Goal: Information Seeking & Learning: Learn about a topic

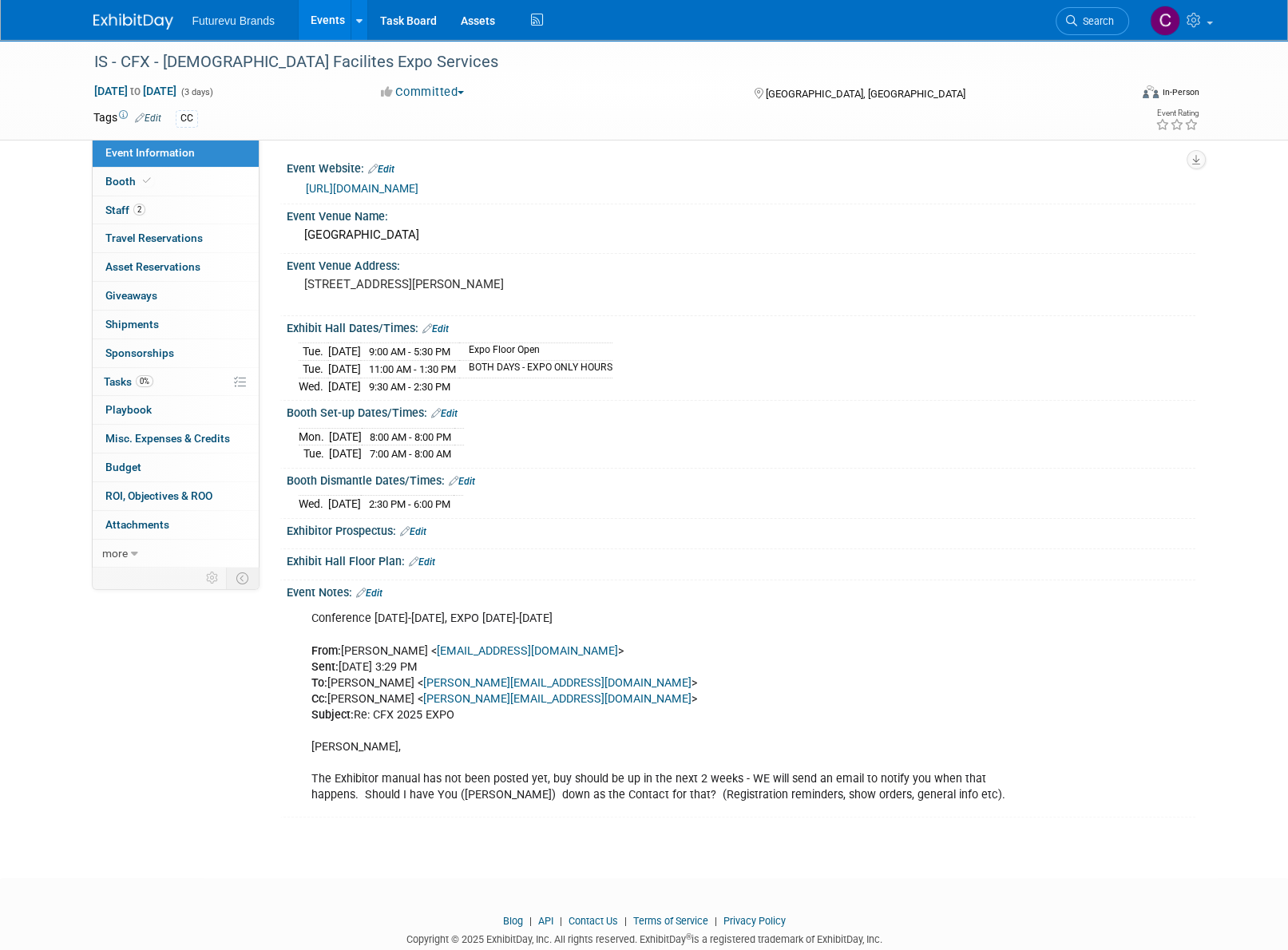
click at [317, 18] on link "Events" at bounding box center [328, 20] width 58 height 40
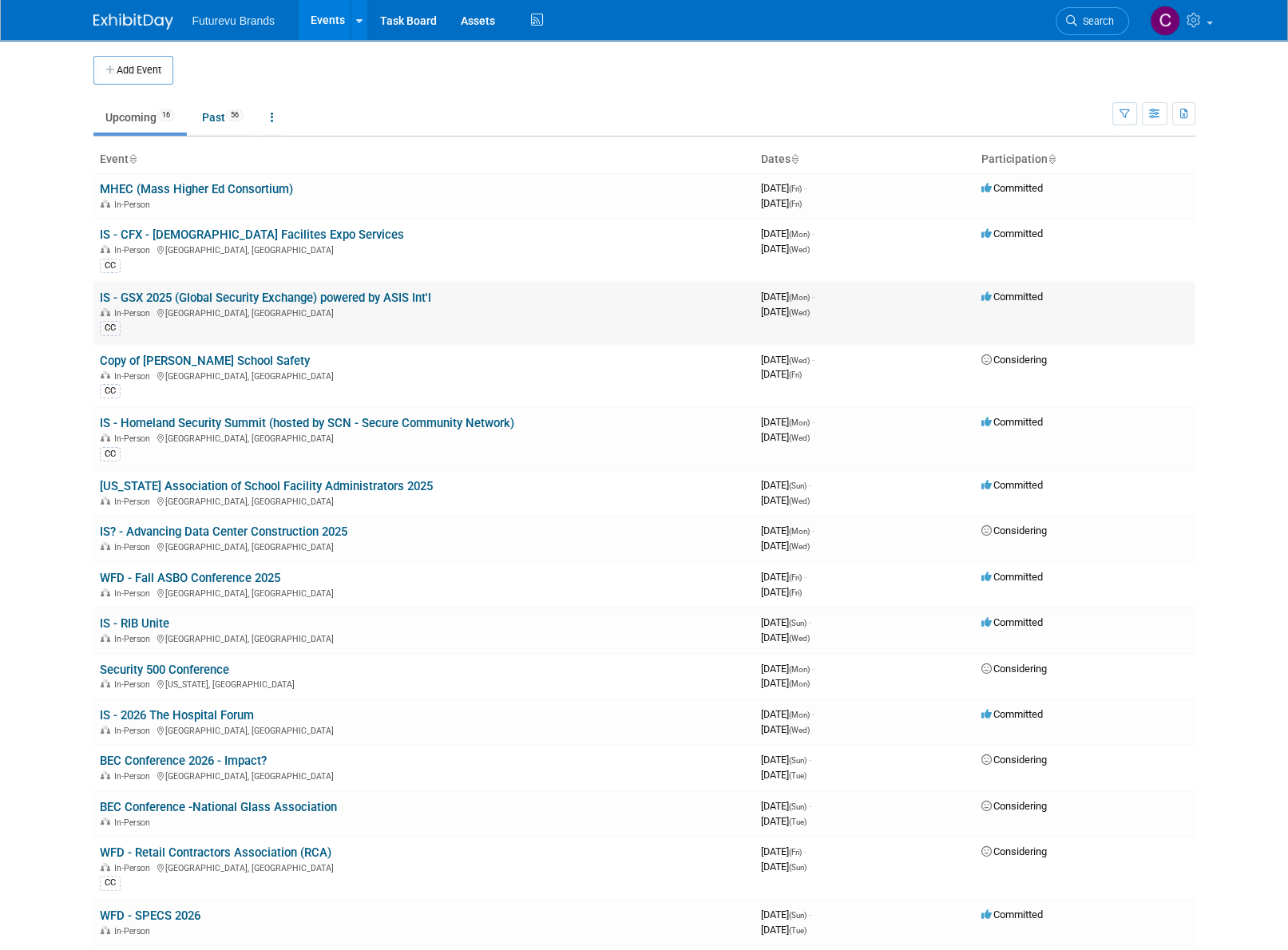
click at [253, 288] on td "IS - GSX 2025 (Global Security Exchange) powered by ASIS Int'l In-Person New Or…" at bounding box center [424, 313] width 661 height 63
click at [249, 300] on link "IS - GSX 2025 (Global Security Exchange) powered by ASIS Int'l" at bounding box center [266, 297] width 331 height 14
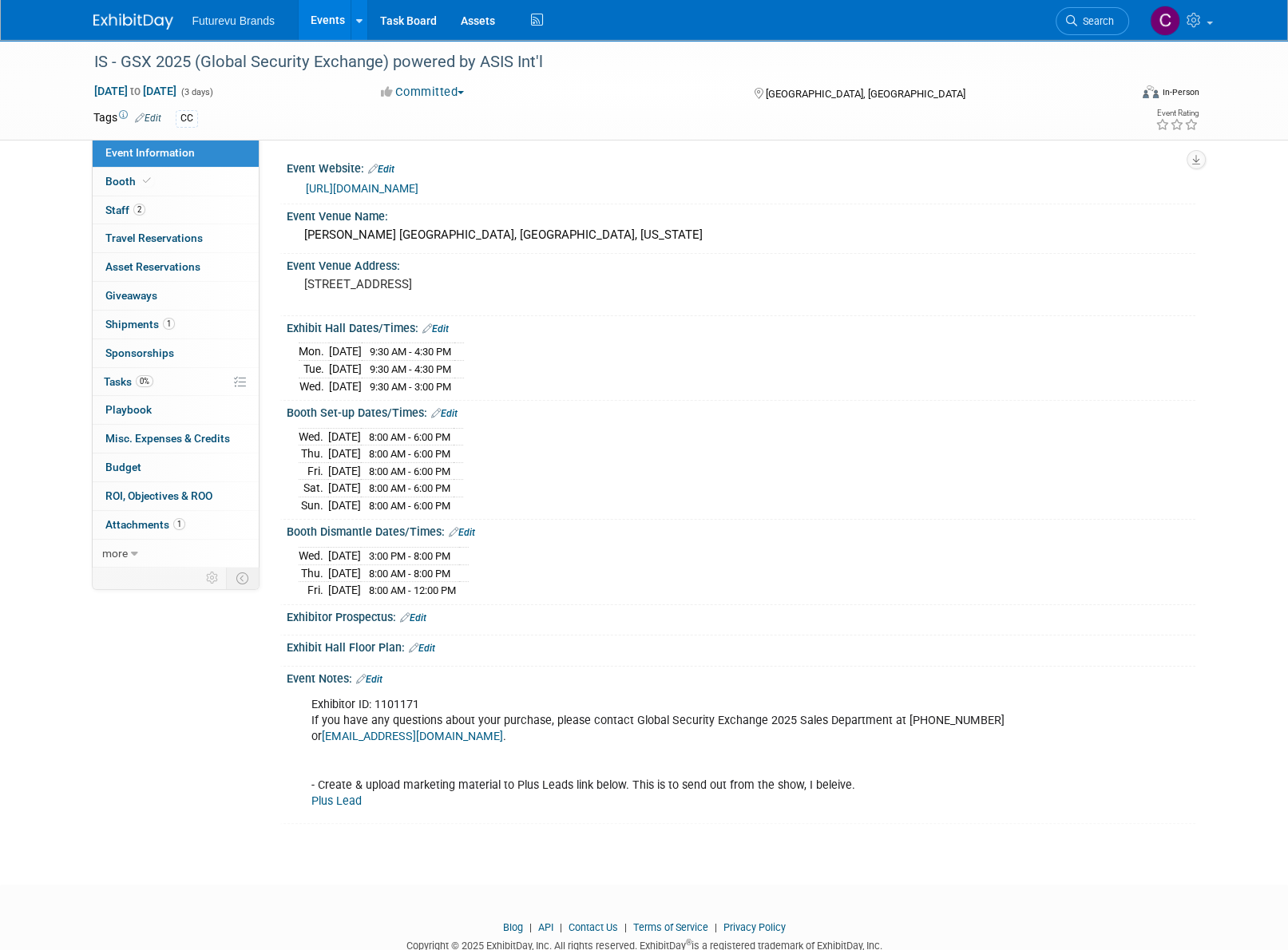
click at [260, 17] on span "Futurevu Brands" at bounding box center [233, 20] width 83 height 13
click at [323, 15] on link "Events" at bounding box center [328, 20] width 58 height 40
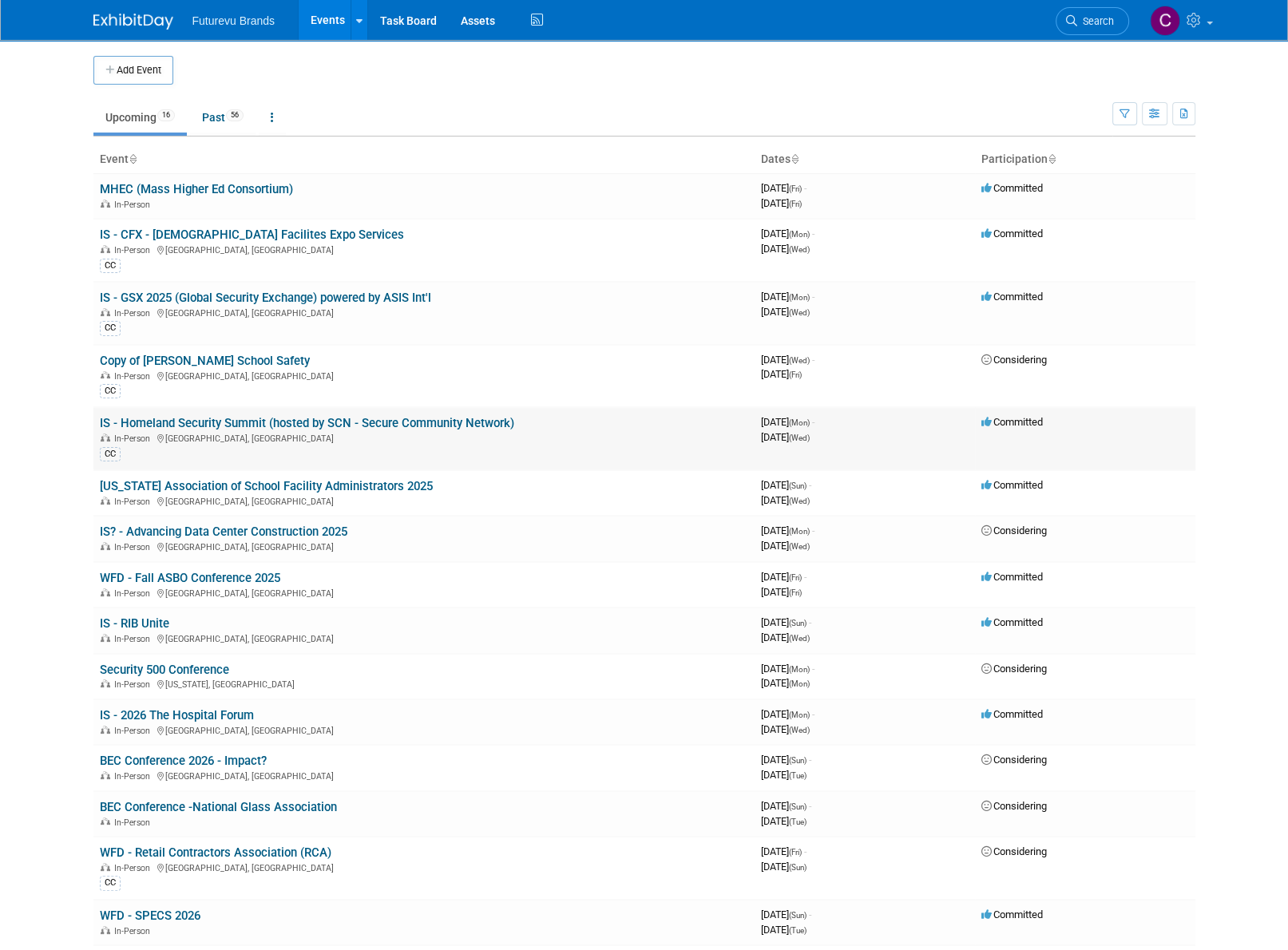
click at [303, 425] on link "IS - Homeland Security Summit (hosted by SCN - Secure Community Network)" at bounding box center [307, 422] width 415 height 14
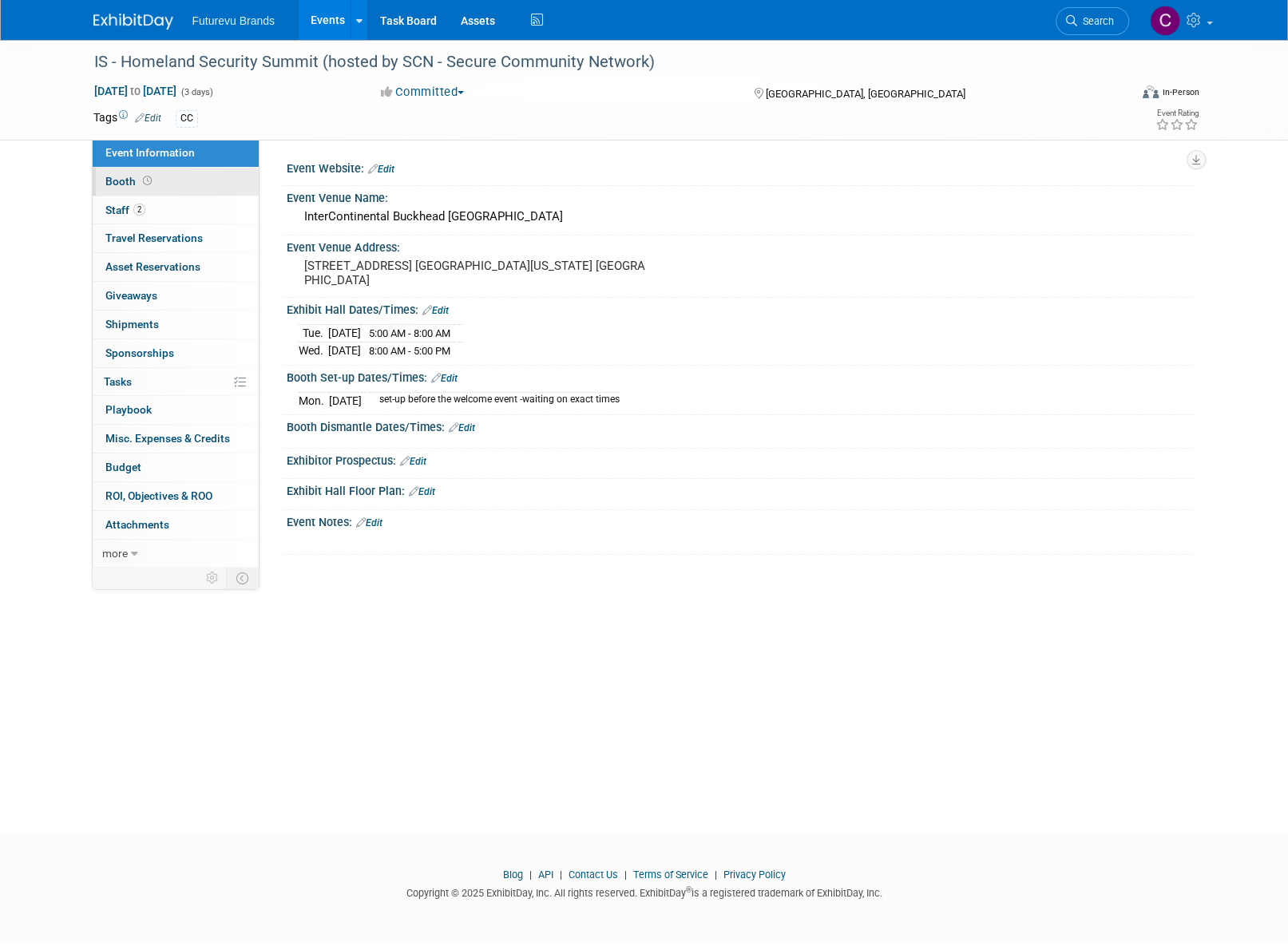
click at [114, 179] on span "Booth" at bounding box center [130, 181] width 49 height 13
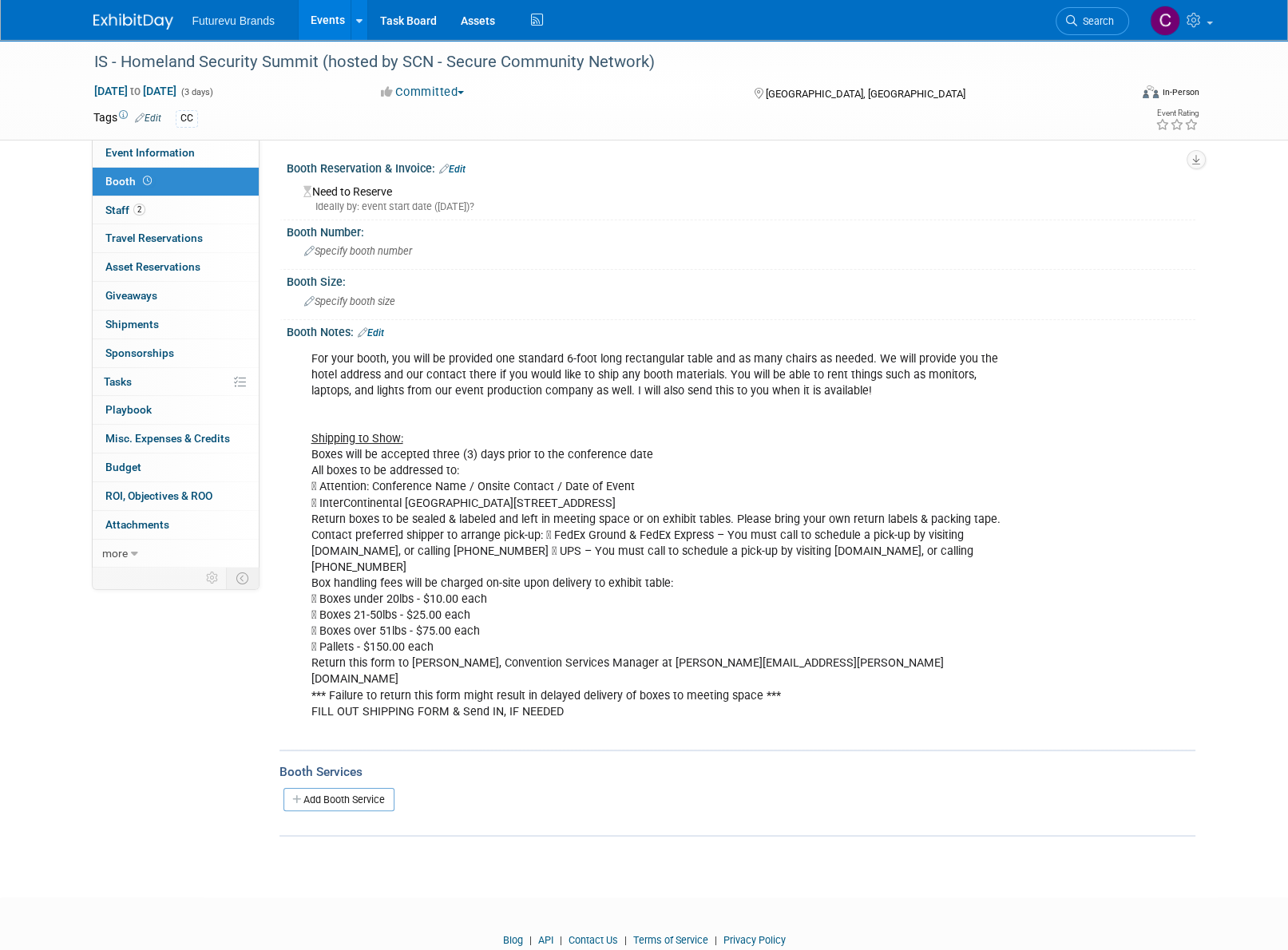
click at [169, 762] on div "Event Information Event Info Booth Booth 2 Staff 2 Staff 0 Travel Reservations …" at bounding box center [644, 438] width 1126 height 797
click at [341, 8] on link "Events" at bounding box center [328, 20] width 58 height 40
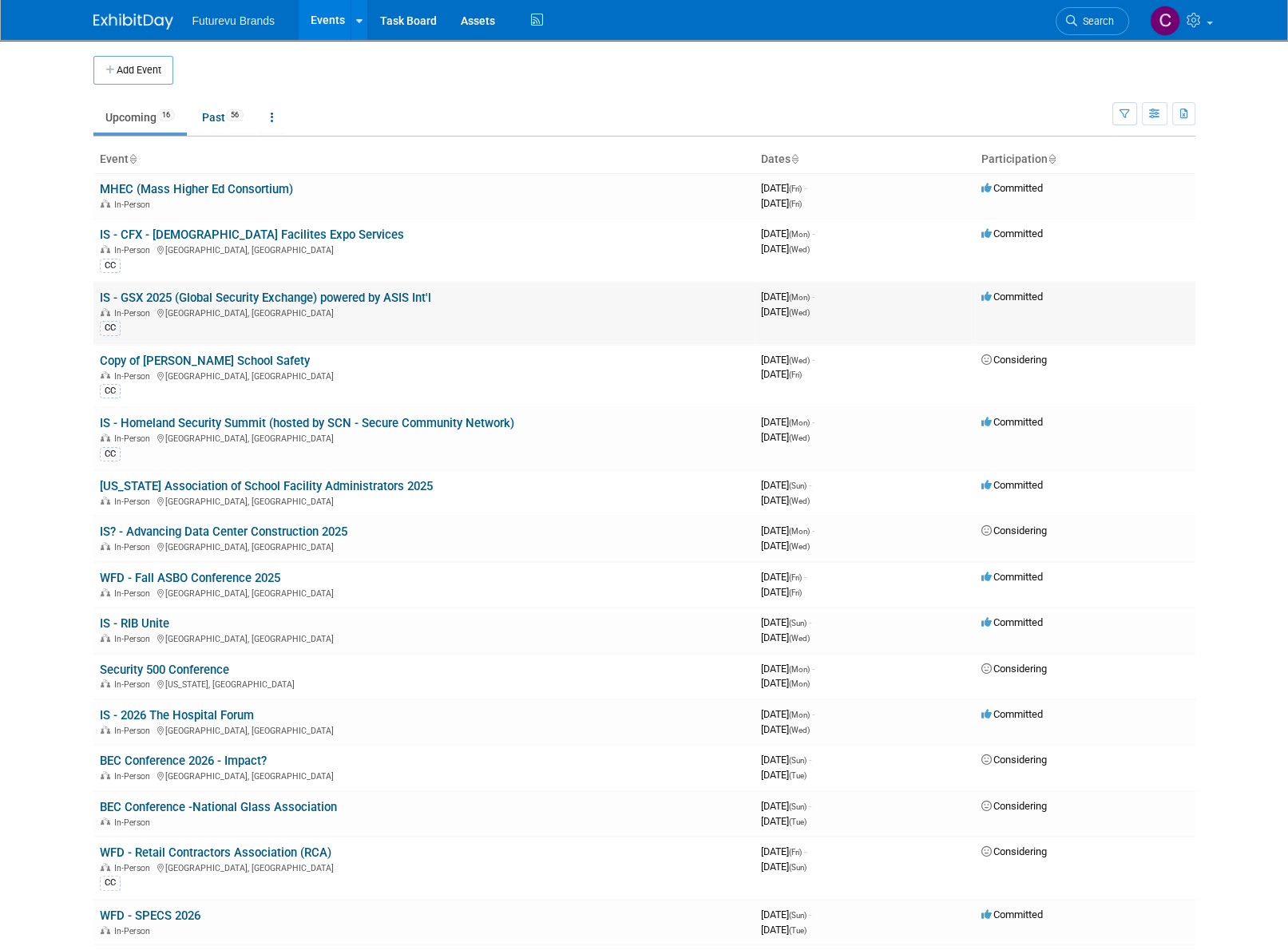
click at [274, 300] on link "IS - GSX 2025 (Global Security Exchange) powered by ASIS Int'l" at bounding box center [266, 297] width 331 height 14
